Goal: Information Seeking & Learning: Learn about a topic

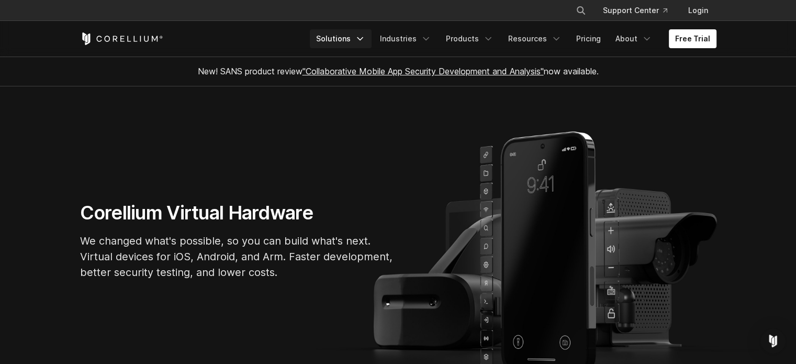
click at [362, 36] on link "Solutions" at bounding box center [341, 38] width 62 height 19
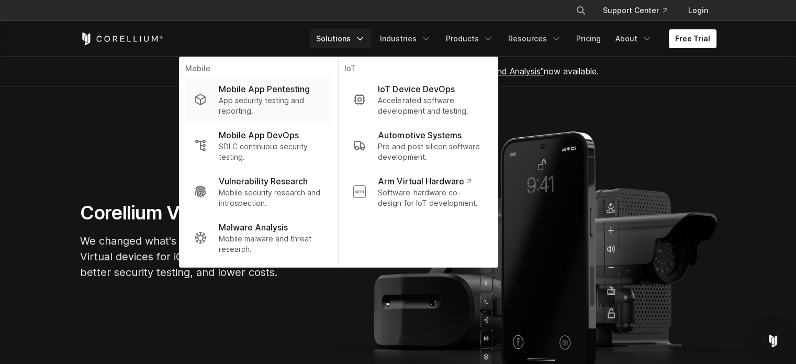
click at [280, 98] on p "App security testing and reporting." at bounding box center [271, 105] width 104 height 21
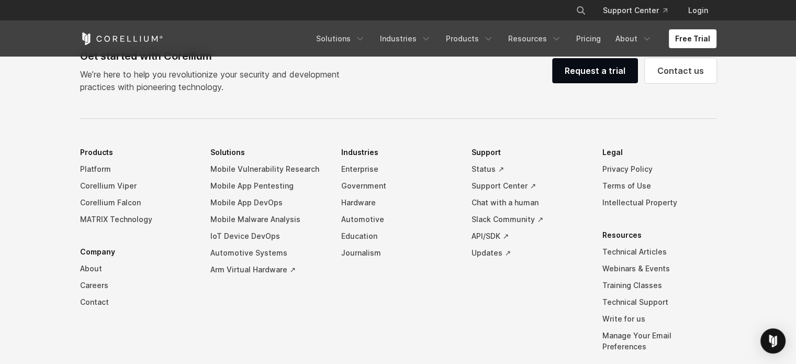
scroll to position [3226, 0]
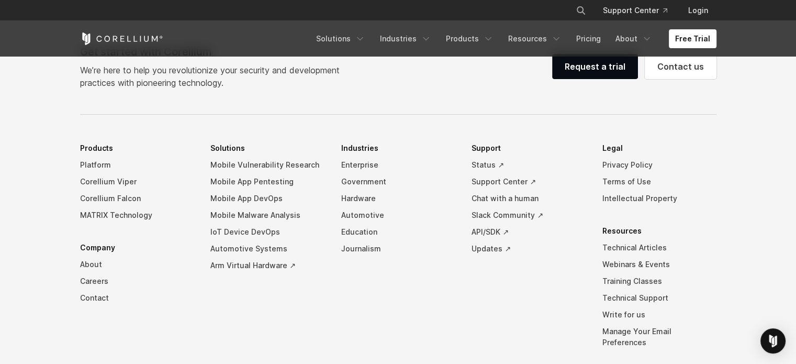
drag, startPoint x: 800, startPoint y: 30, endPoint x: 803, endPoint y: 333, distance: 302.6
click at [98, 161] on link "Platform" at bounding box center [137, 164] width 114 height 17
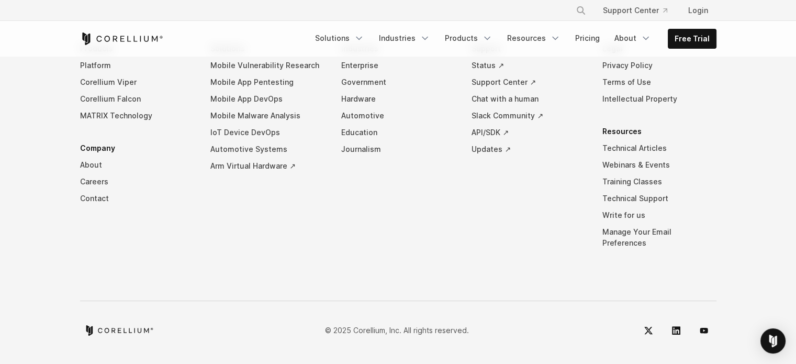
scroll to position [5083, 0]
